Goal: Information Seeking & Learning: Understand process/instructions

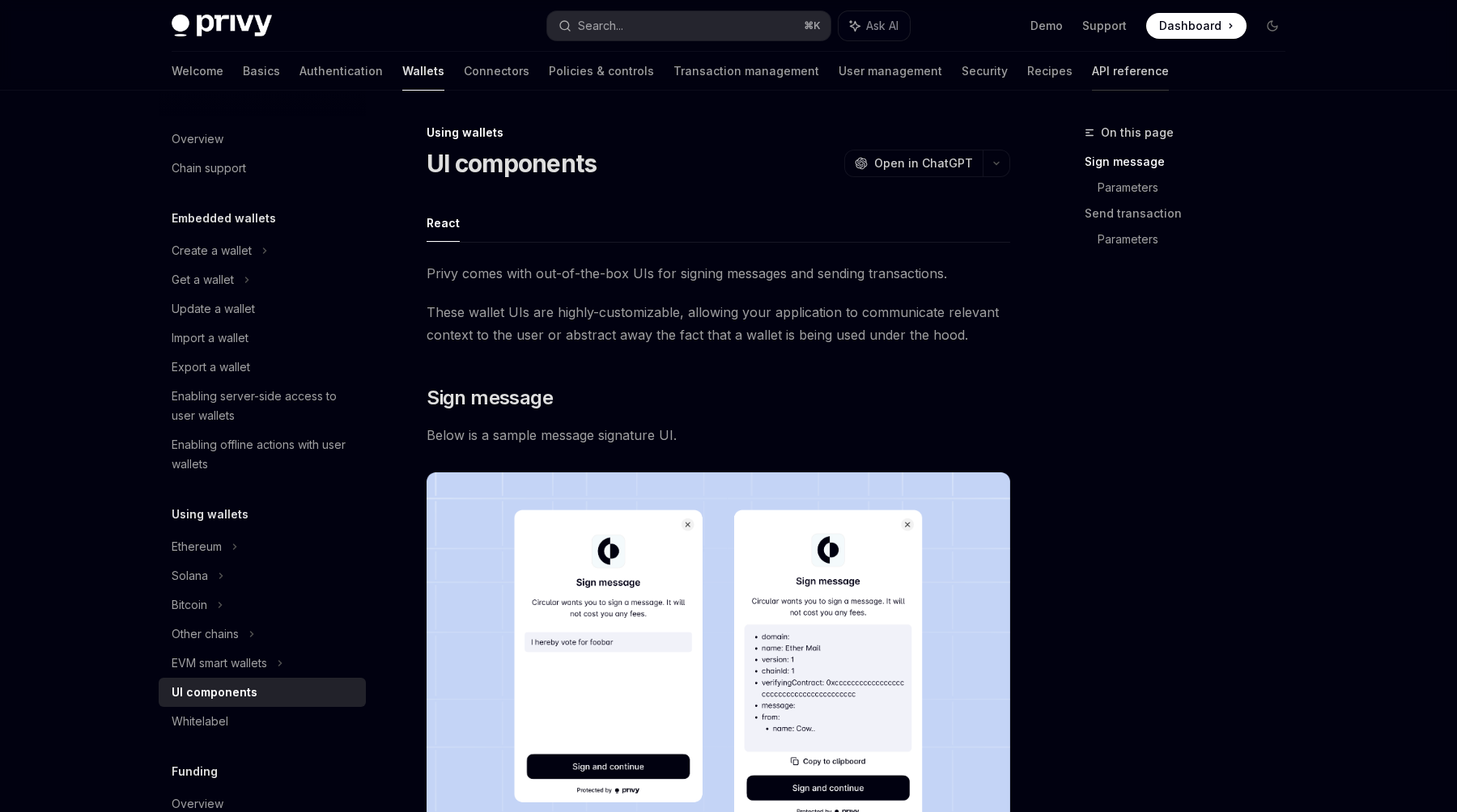
click at [1092, 77] on link "API reference" at bounding box center [1130, 71] width 77 height 39
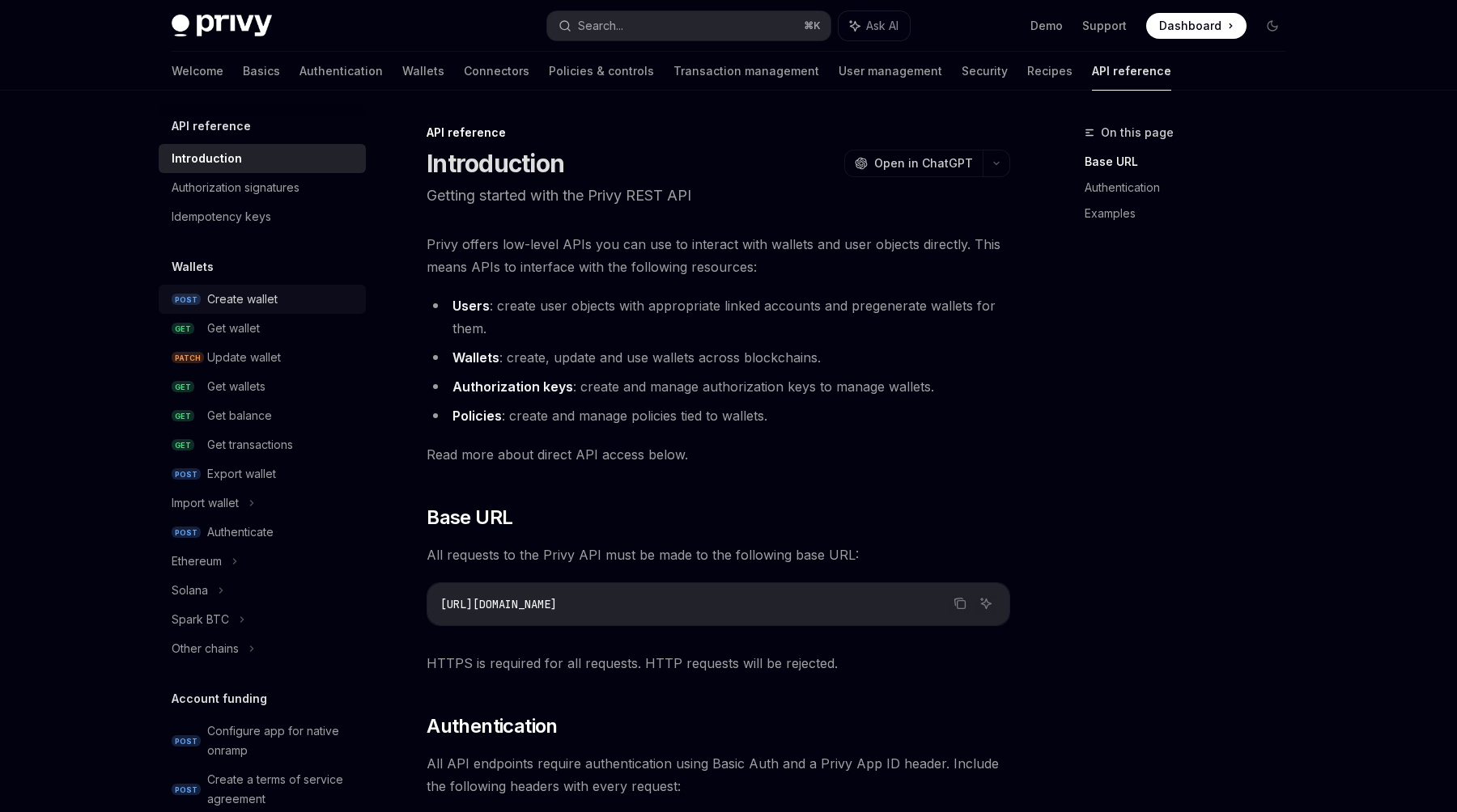
click at [247, 293] on div "Create wallet" at bounding box center [243, 299] width 70 height 20
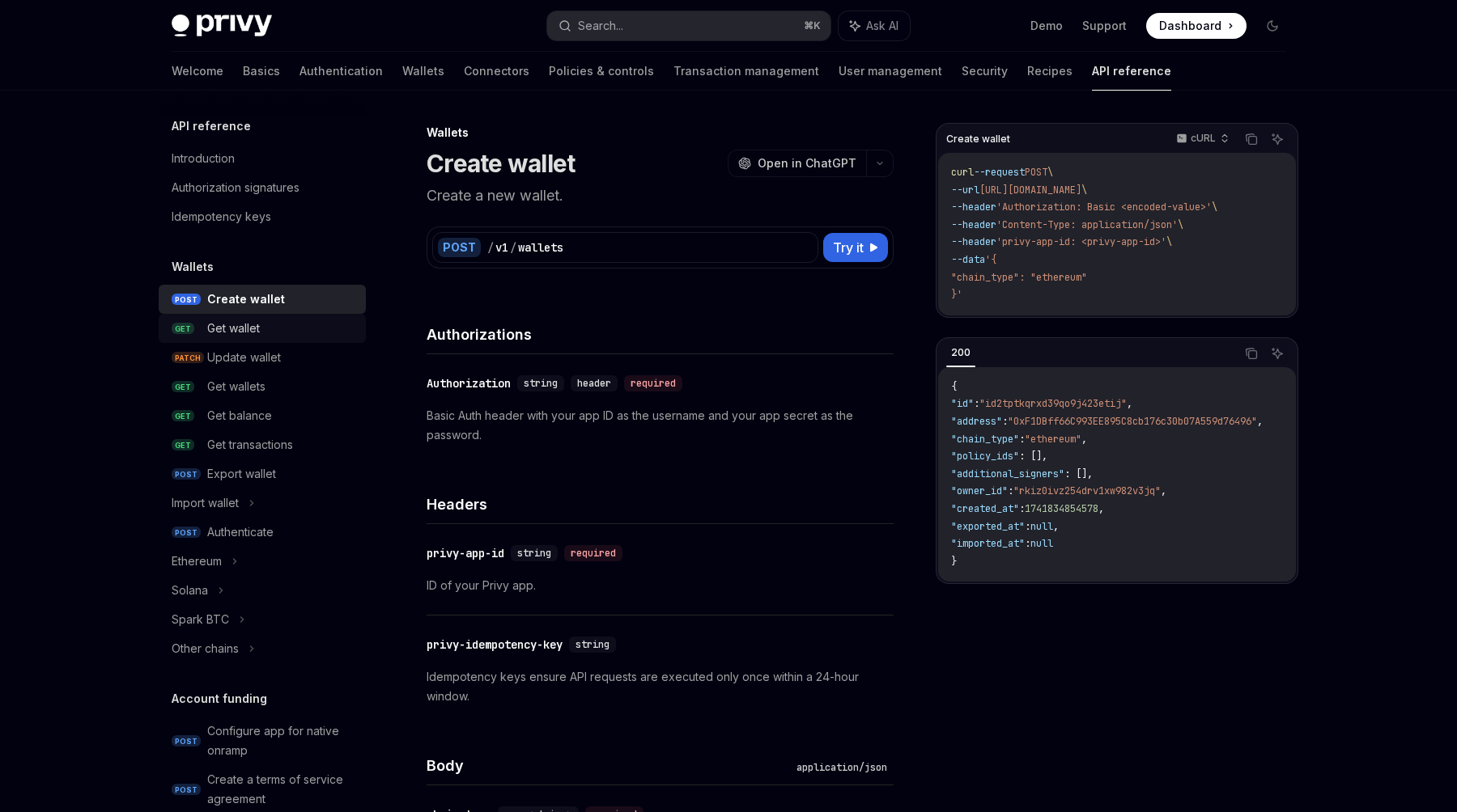
click at [250, 326] on div "Get wallet" at bounding box center [234, 329] width 53 height 20
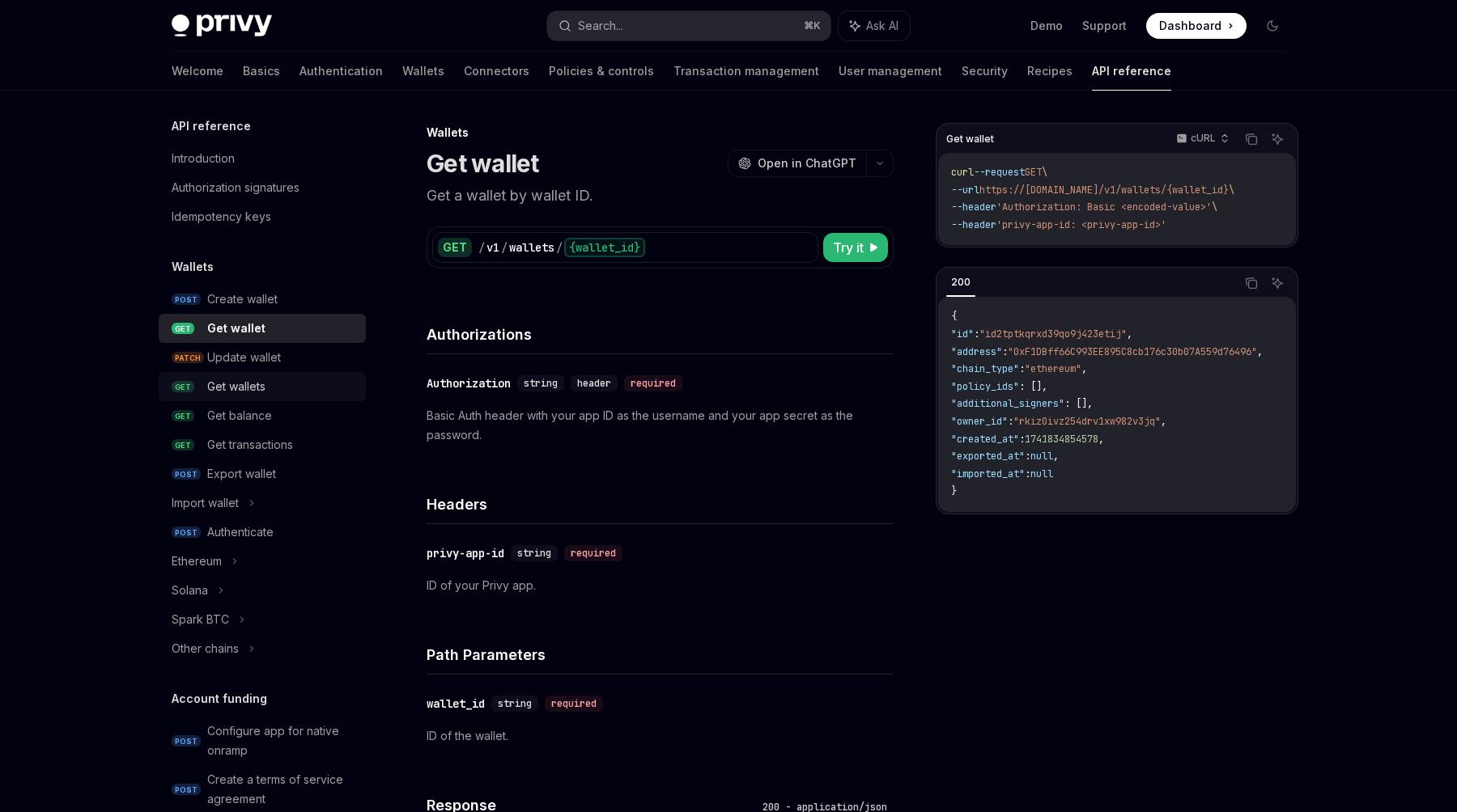
click at [269, 384] on div "Get wallets" at bounding box center [282, 386] width 149 height 20
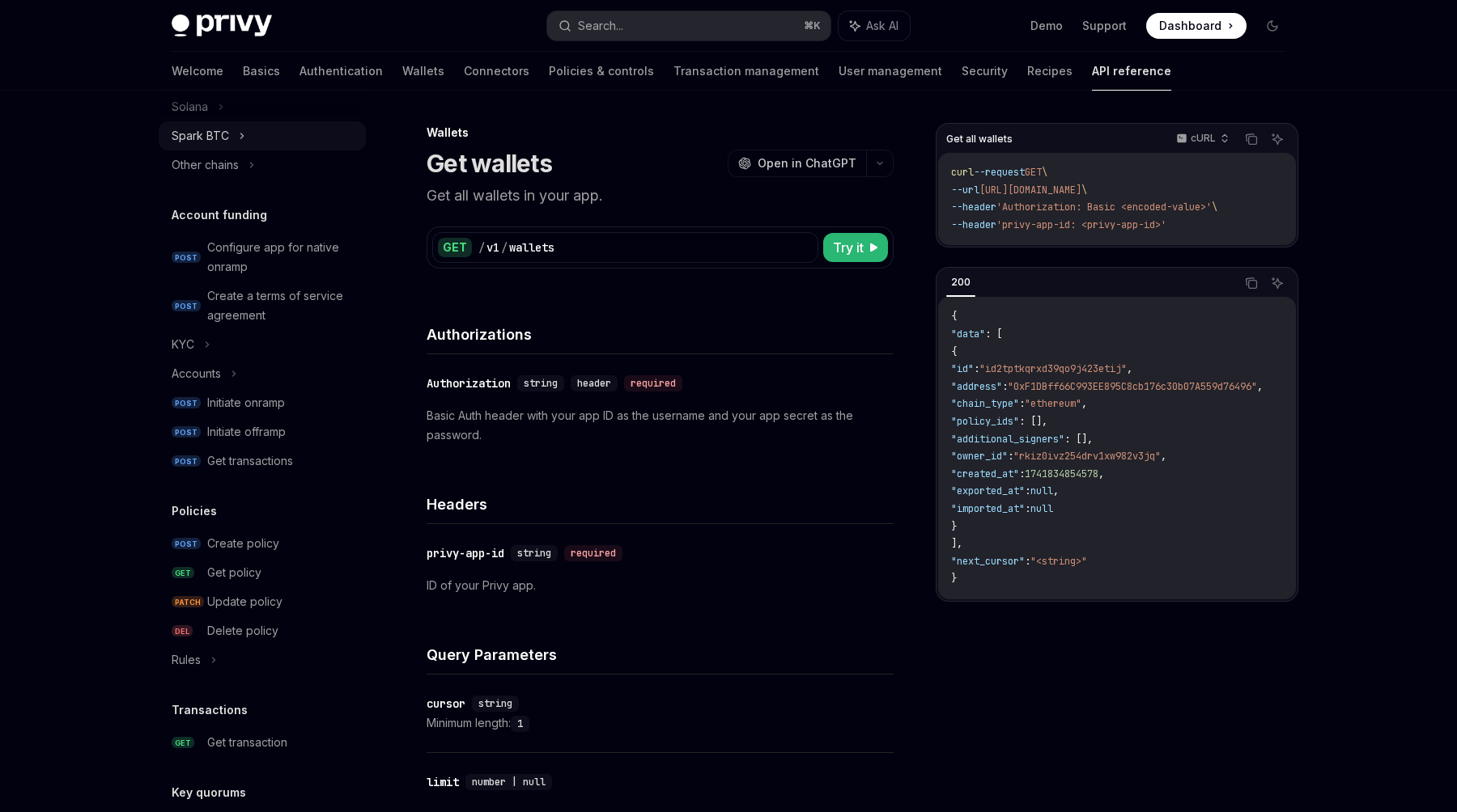
scroll to position [859, 0]
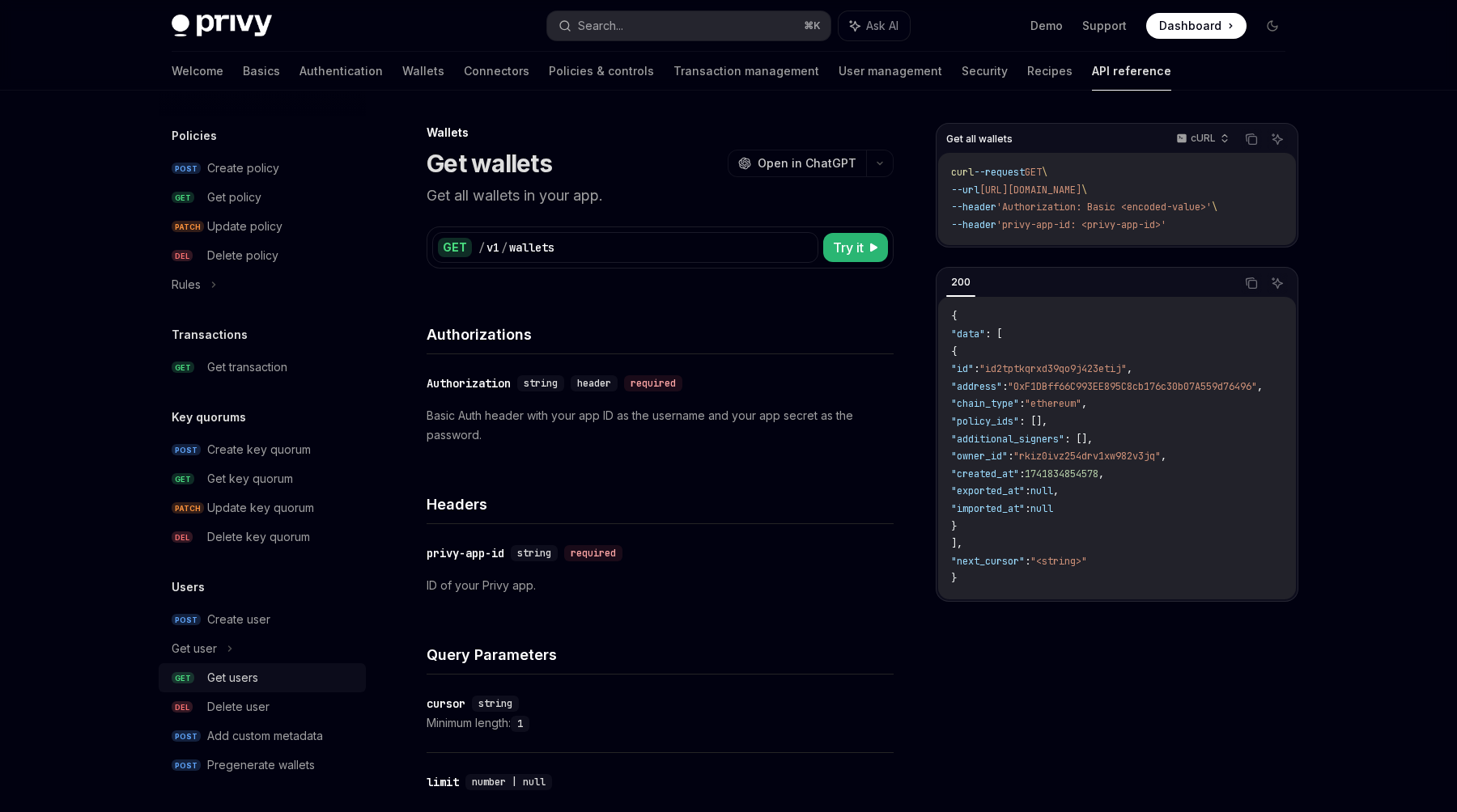
click at [243, 683] on div "Get users" at bounding box center [233, 678] width 51 height 20
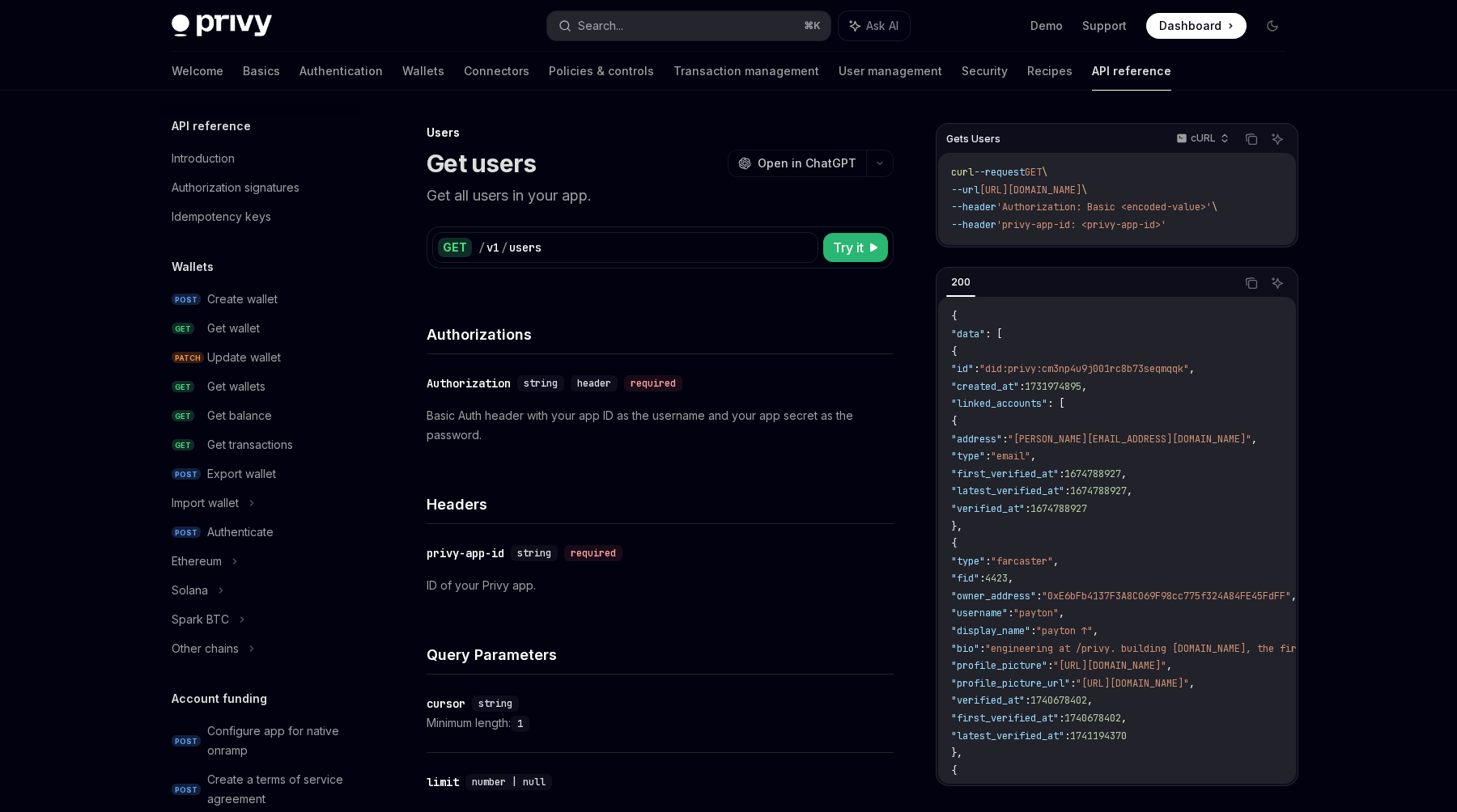
click at [244, 283] on div "Wallets POST Create wallet GET Get wallet PATCH Update wallet GET Get wallets G…" at bounding box center [262, 460] width 207 height 406
click at [243, 297] on div "Create wallet" at bounding box center [243, 299] width 70 height 20
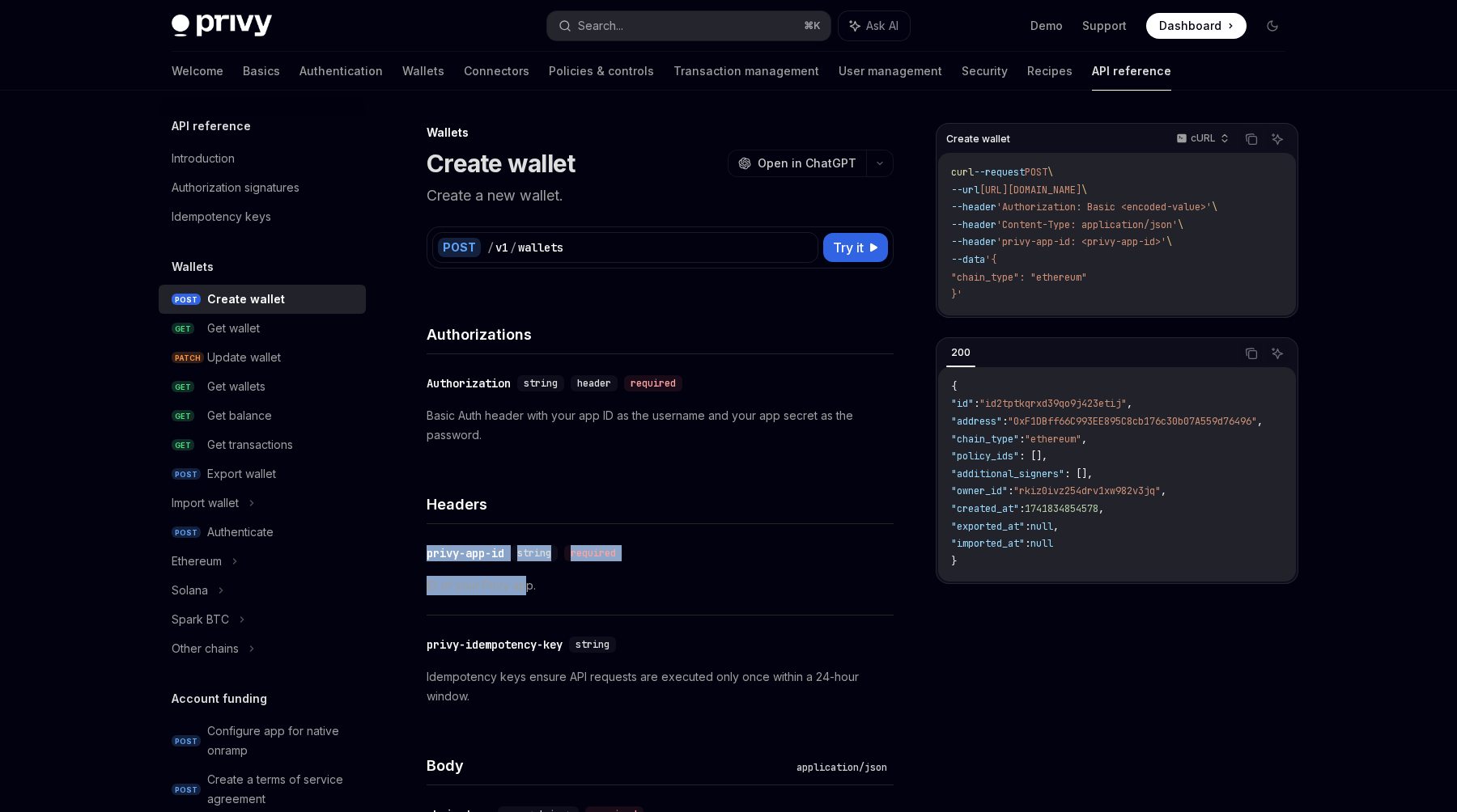
drag, startPoint x: 425, startPoint y: 528, endPoint x: 524, endPoint y: 592, distance: 117.9
click at [524, 592] on p "ID of your Privy app." at bounding box center [660, 586] width 467 height 20
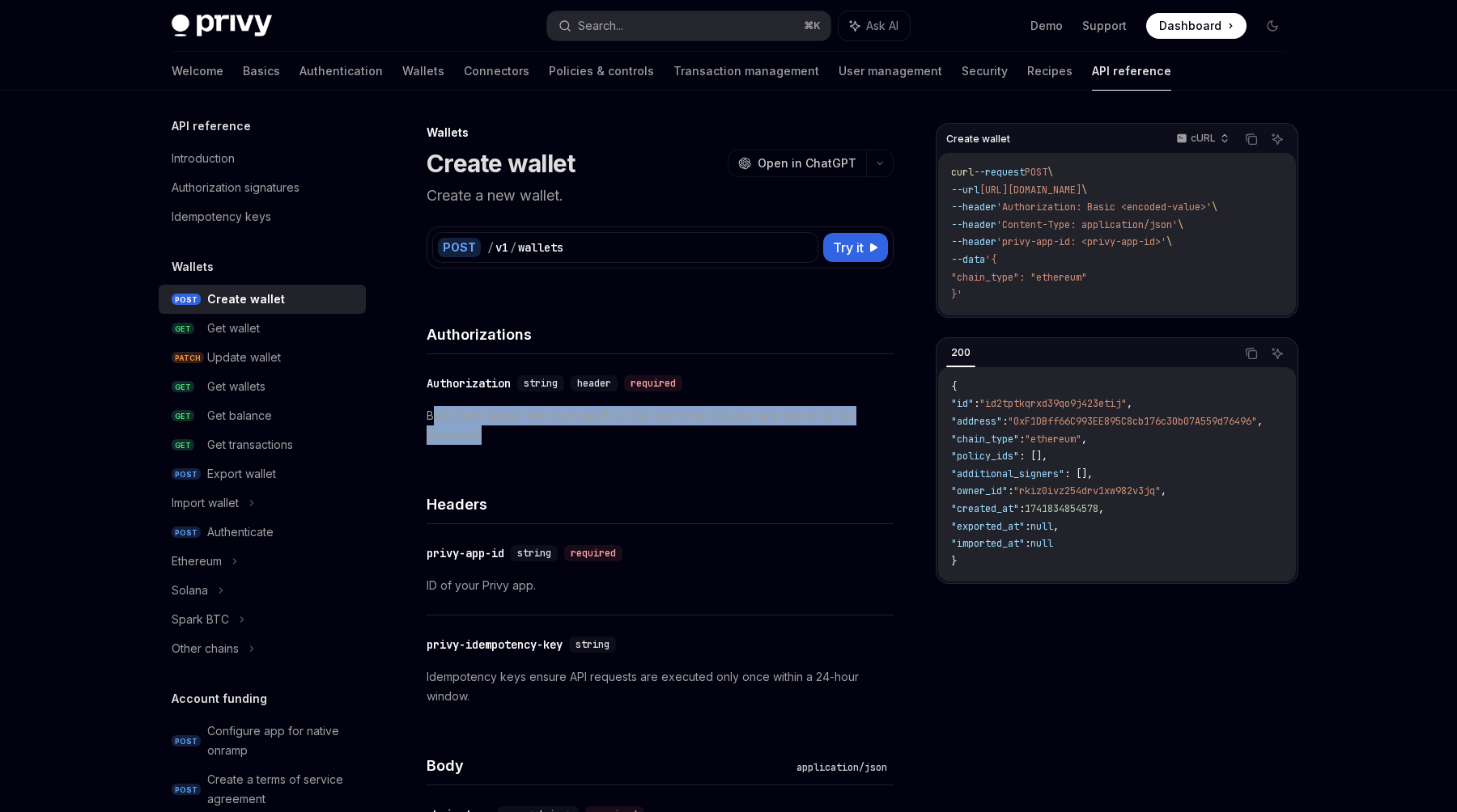
drag, startPoint x: 505, startPoint y: 449, endPoint x: 433, endPoint y: 418, distance: 78.4
click at [433, 418] on div "​ Authorization string header required Basic Auth header with your app ID as th…" at bounding box center [660, 409] width 467 height 110
click at [433, 418] on p "Basic Auth header with your app ID as the username and your app secret as the p…" at bounding box center [660, 426] width 467 height 39
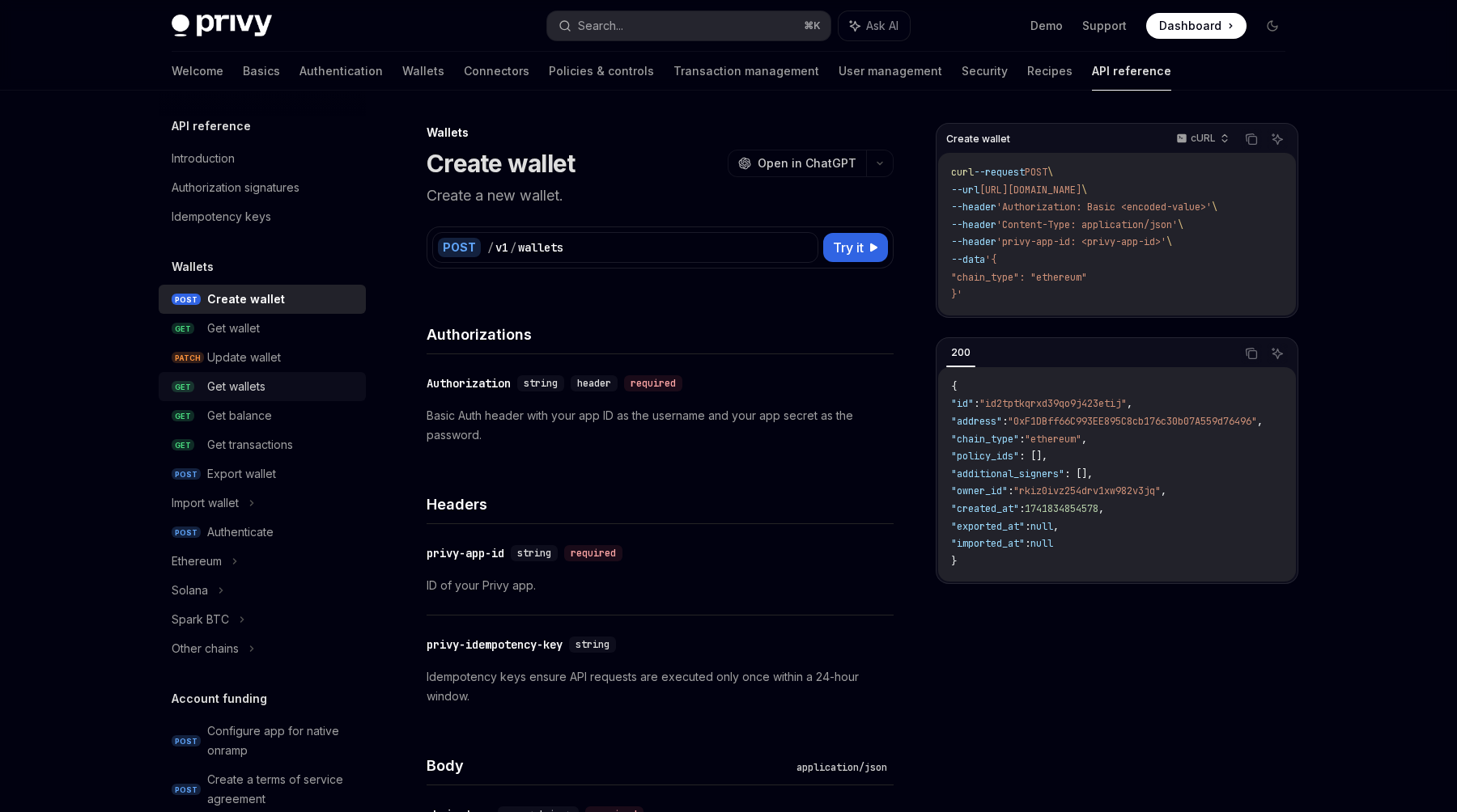
click at [251, 384] on div "Get wallets" at bounding box center [237, 386] width 59 height 20
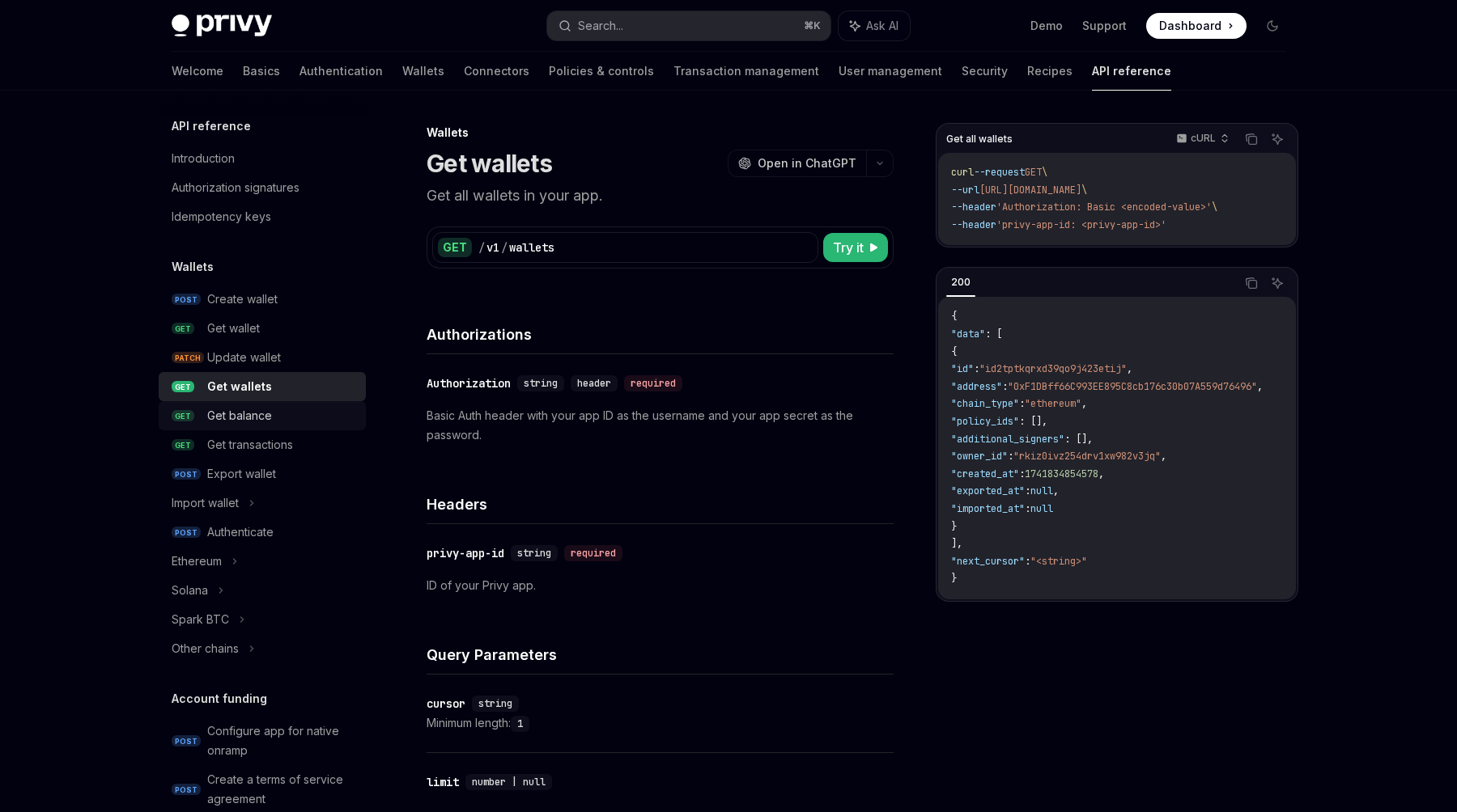
click at [277, 429] on link "GET Get balance" at bounding box center [262, 416] width 207 height 29
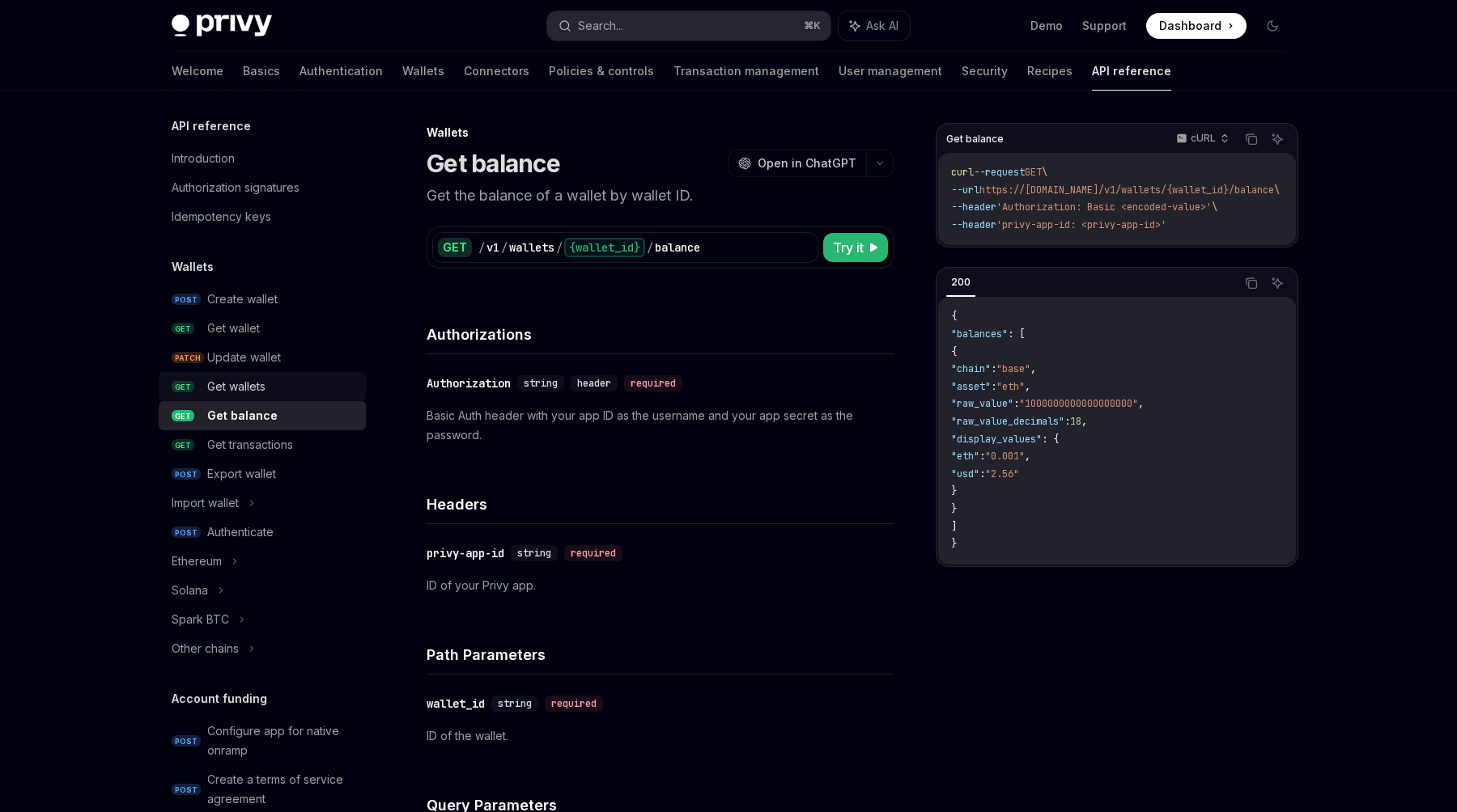
click at [246, 392] on div "Get wallets" at bounding box center [237, 386] width 59 height 20
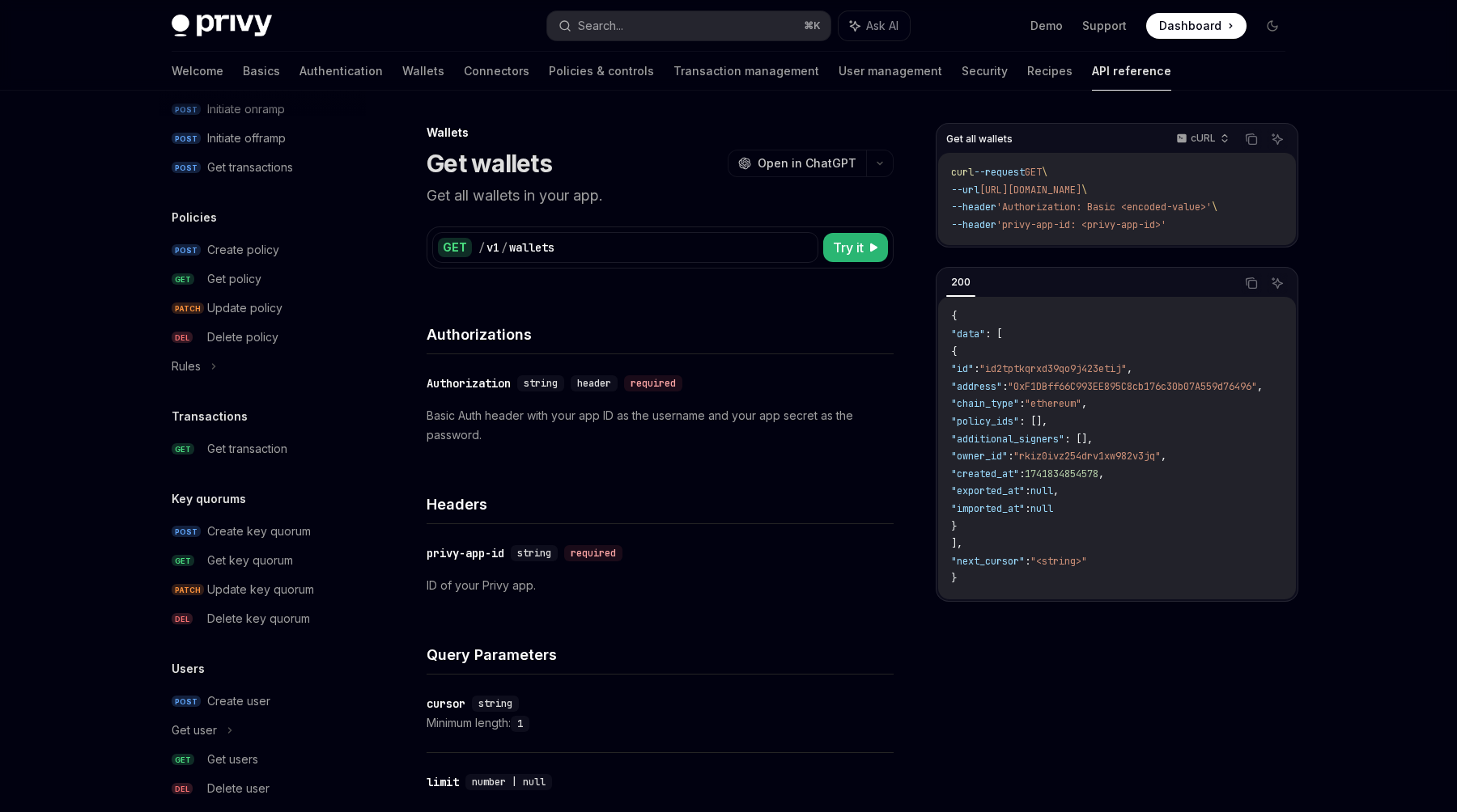
scroll to position [777, 0]
click at [263, 253] on div "Create policy" at bounding box center [244, 250] width 72 height 20
type textarea "*"
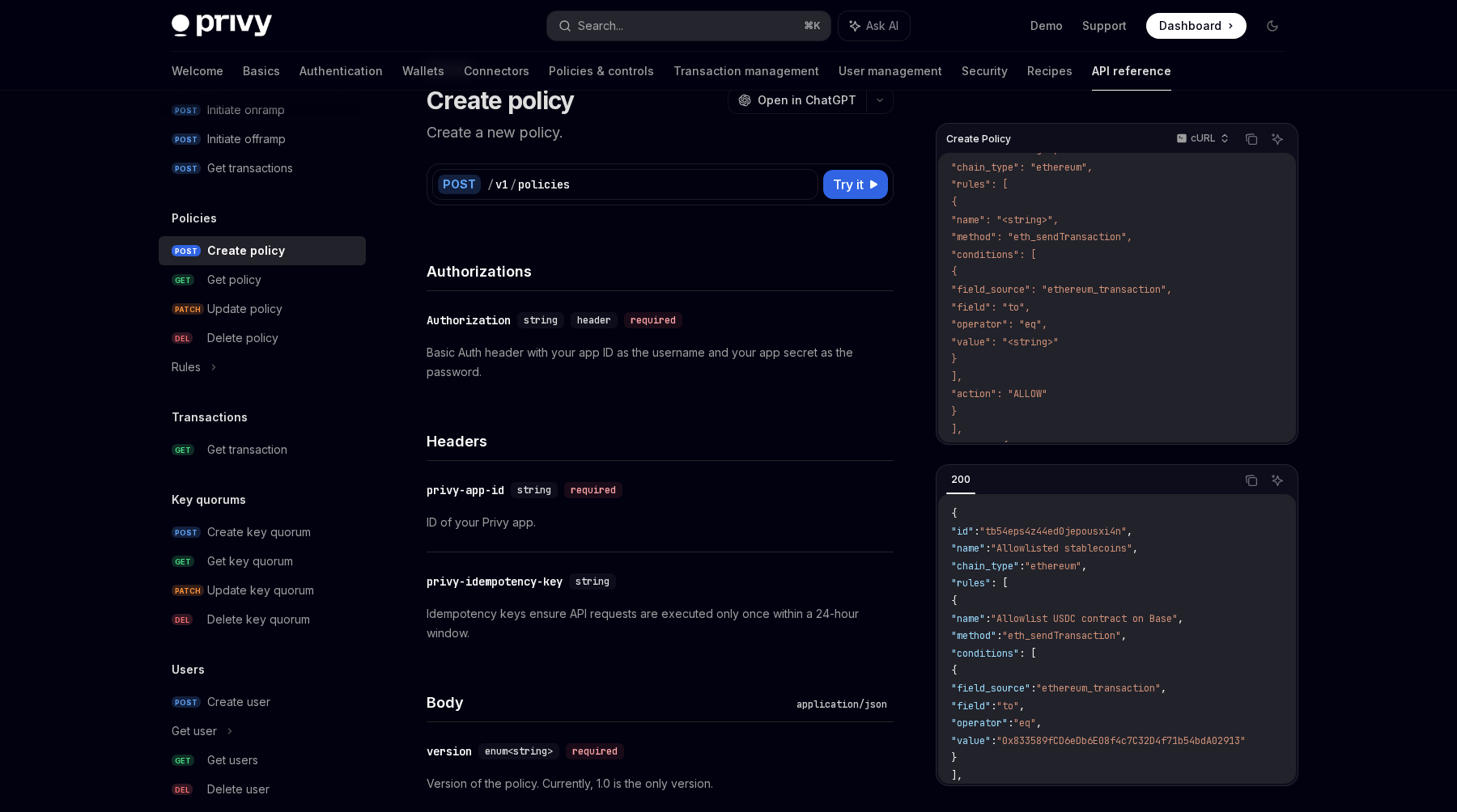
scroll to position [156, 0]
drag, startPoint x: 1081, startPoint y: 275, endPoint x: 1096, endPoint y: 353, distance: 79.4
click at [1096, 353] on code "curl --request POST \ --url [URL][DOMAIN_NAME] \ --header 'Authorization: Basic…" at bounding box center [1116, 262] width 332 height 507
drag, startPoint x: 1097, startPoint y: 383, endPoint x: 1097, endPoint y: 344, distance: 39.0
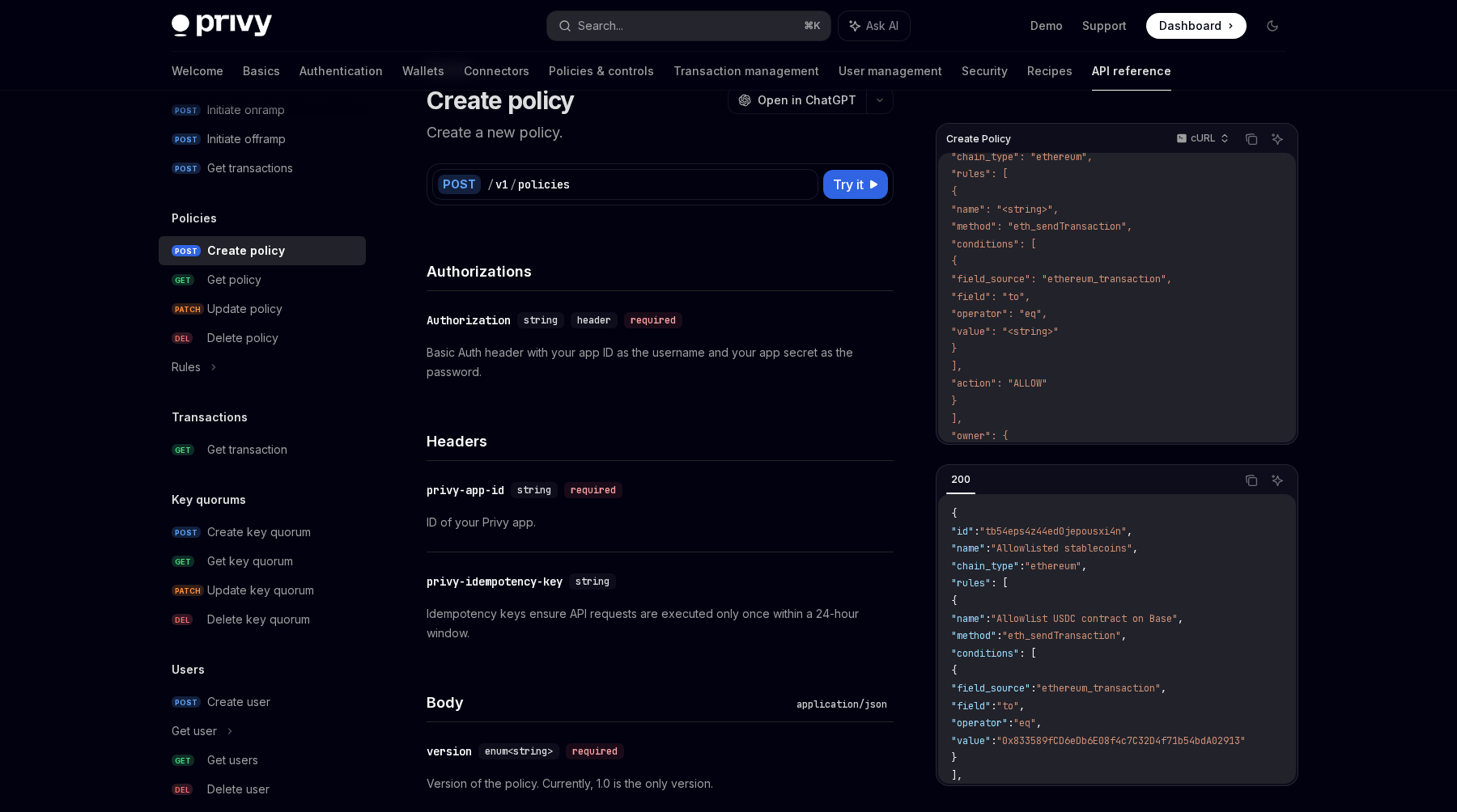
click at [1097, 344] on code "curl --request POST \ --url [URL][DOMAIN_NAME] \ --header 'Authorization: Basic…" at bounding box center [1116, 262] width 332 height 507
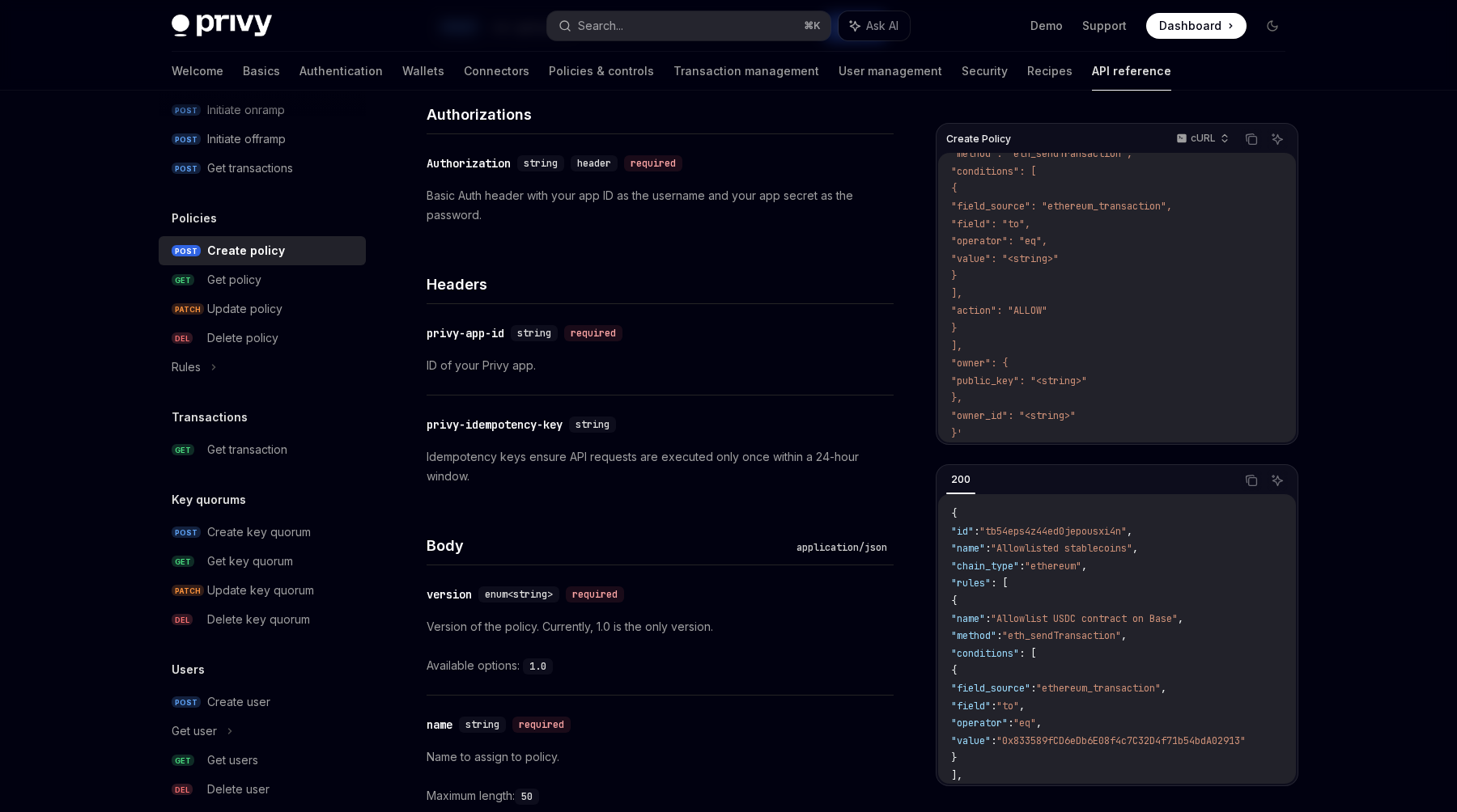
scroll to position [218, 0]
